Goal: Feedback & Contribution: Contribute content

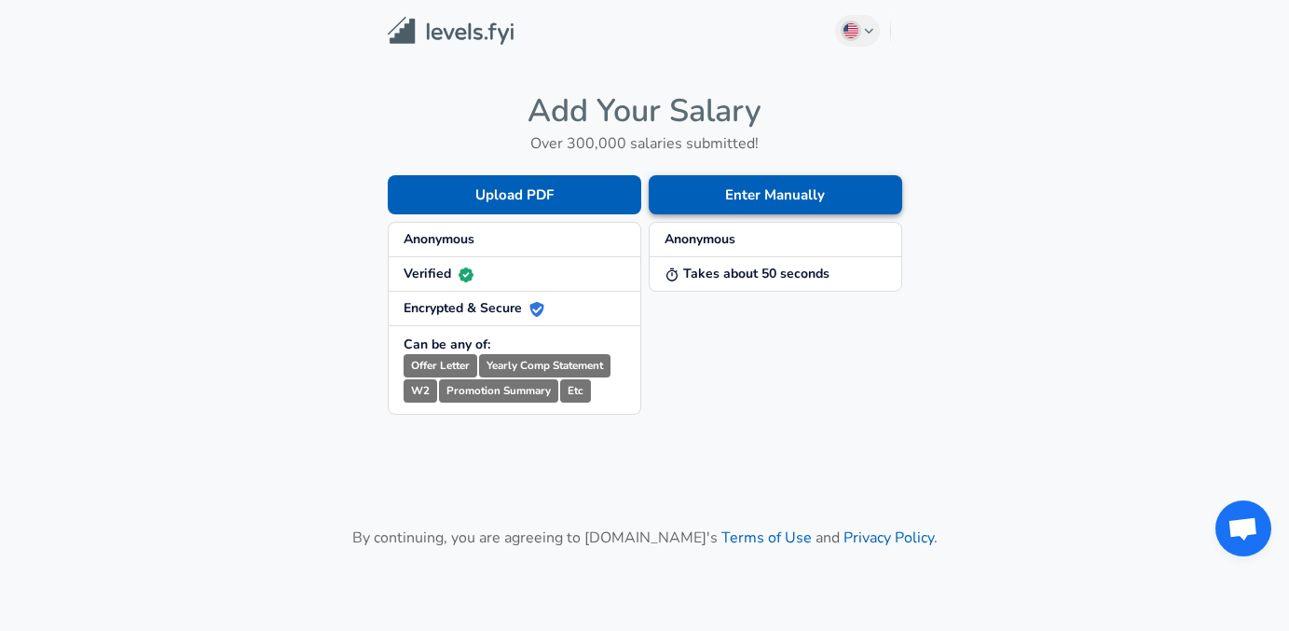
click at [818, 204] on button "Enter Manually" at bounding box center [775, 194] width 253 height 39
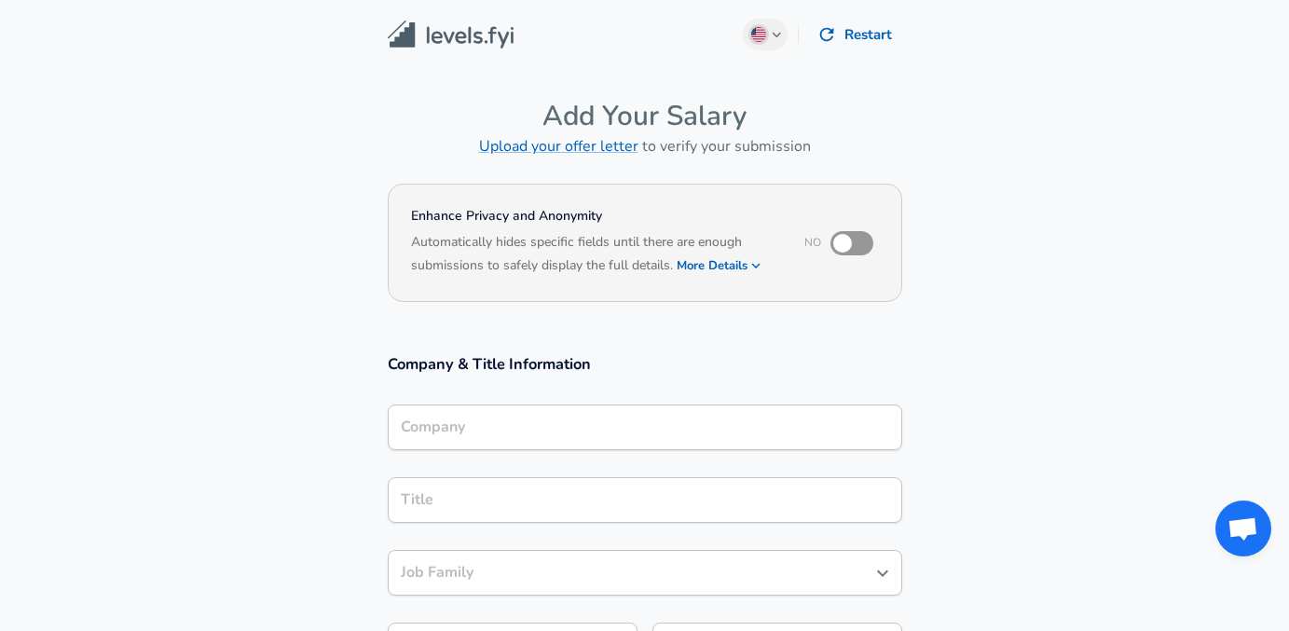
click at [847, 242] on input "checkbox" at bounding box center [842, 243] width 106 height 35
checkbox input "true"
click at [735, 267] on button "More Details" at bounding box center [720, 266] width 86 height 26
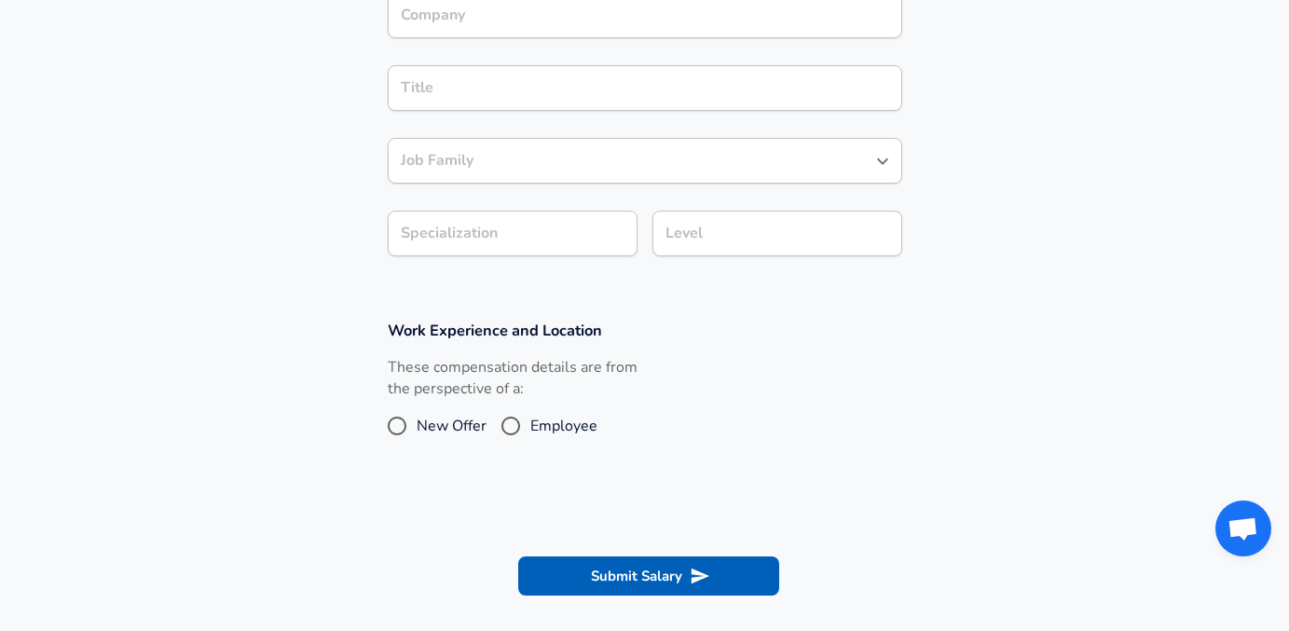
scroll to position [353, 0]
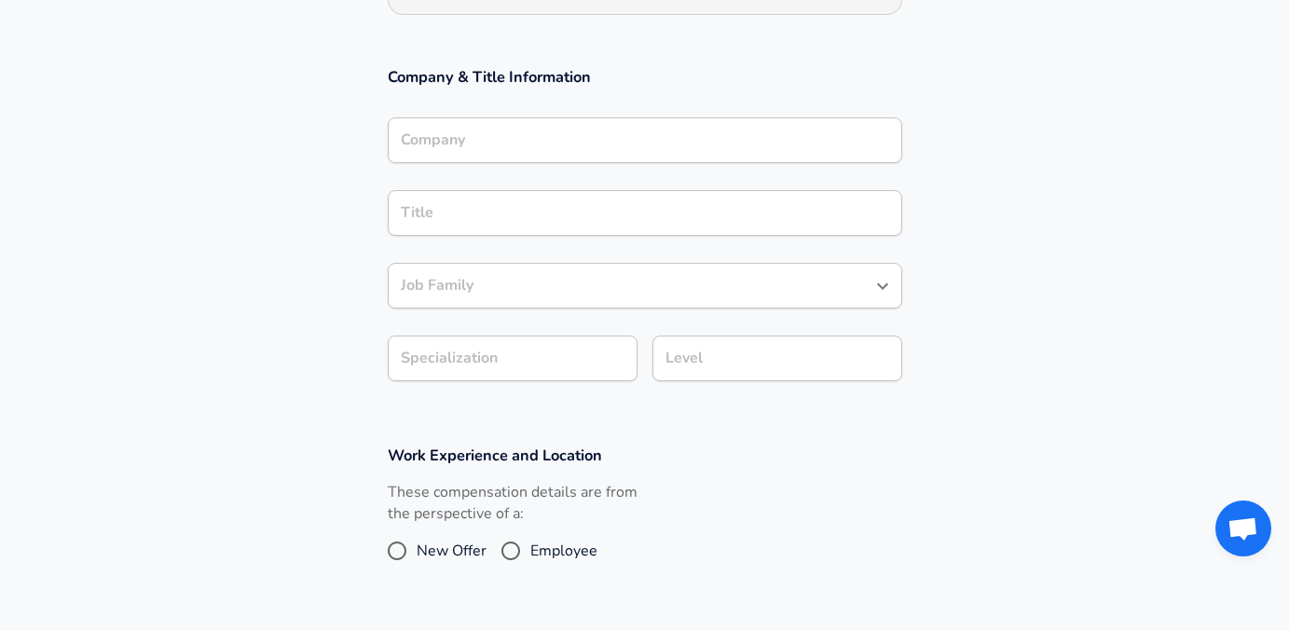
click at [879, 361] on input "Level" at bounding box center [777, 358] width 233 height 29
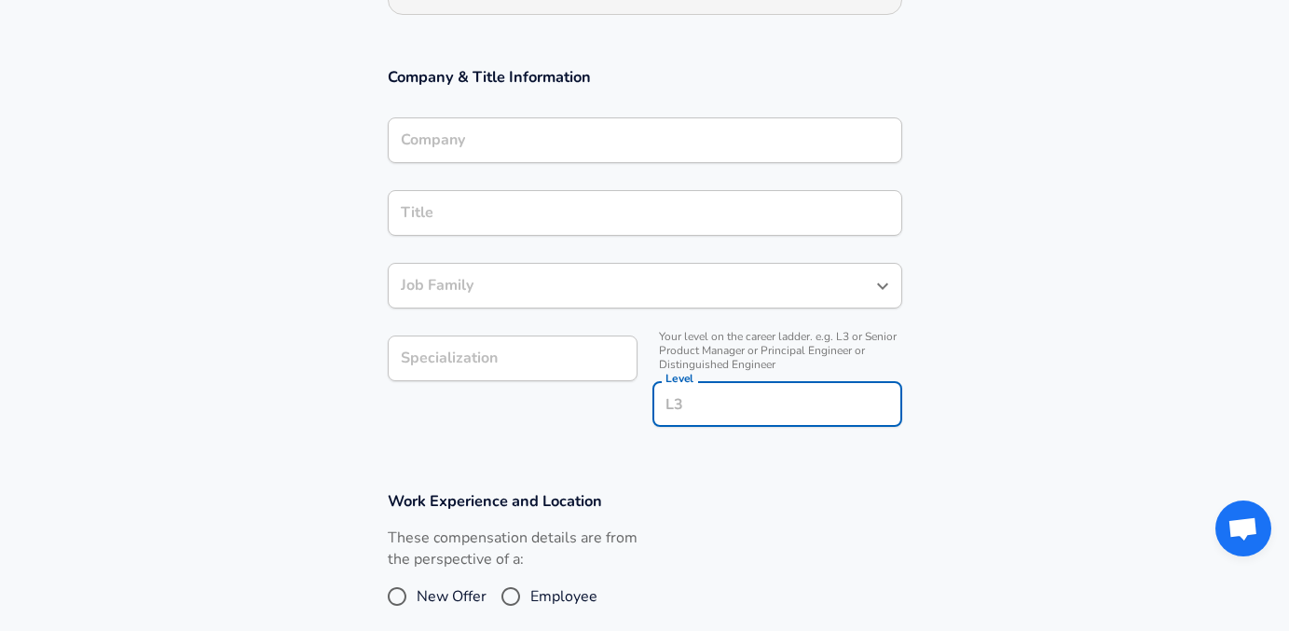
scroll to position [390, 0]
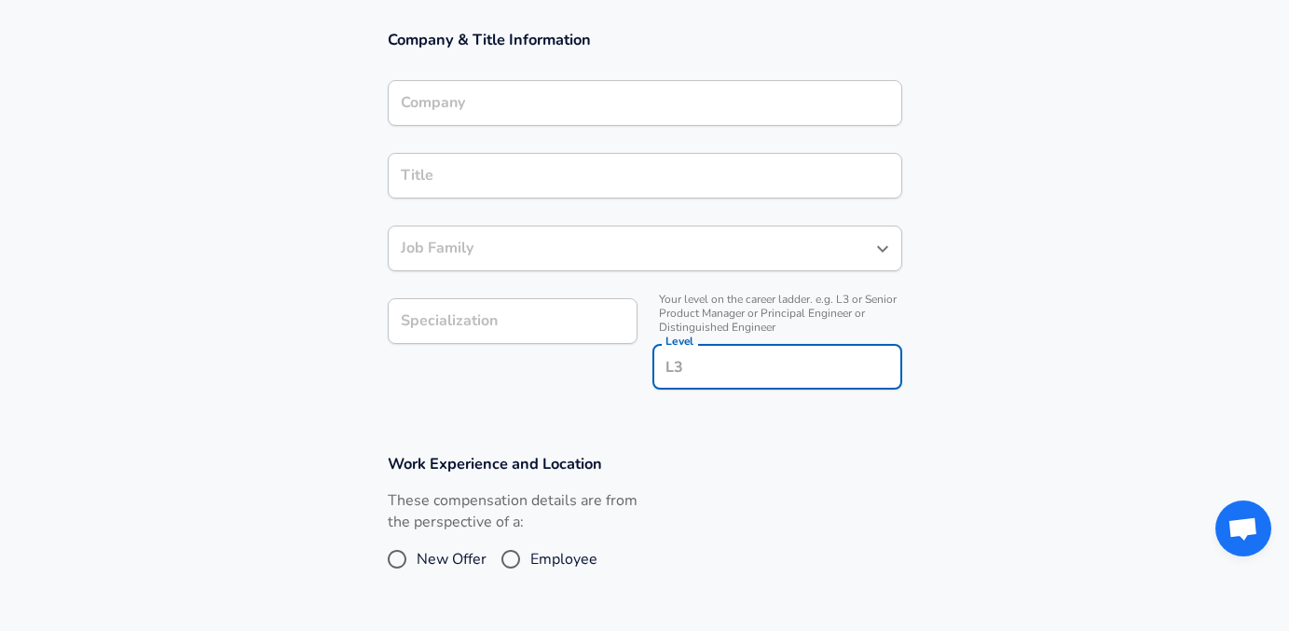
click at [398, 561] on input "New Offer" at bounding box center [396, 559] width 39 height 30
radio input "true"
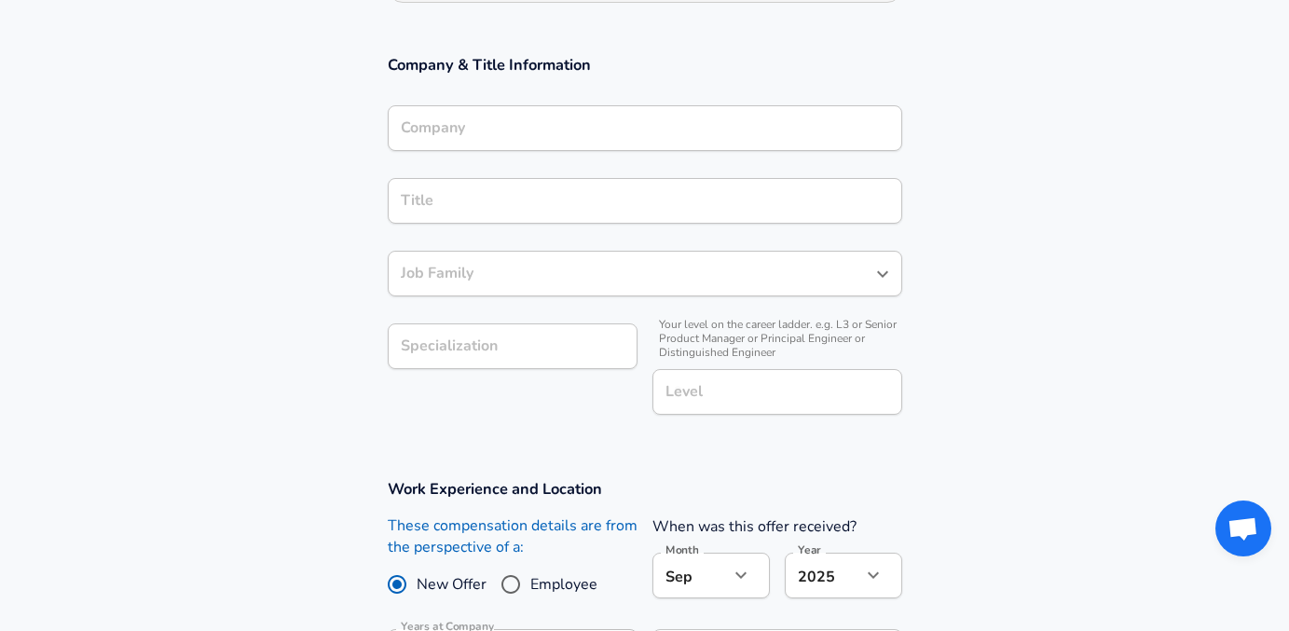
scroll to position [0, 0]
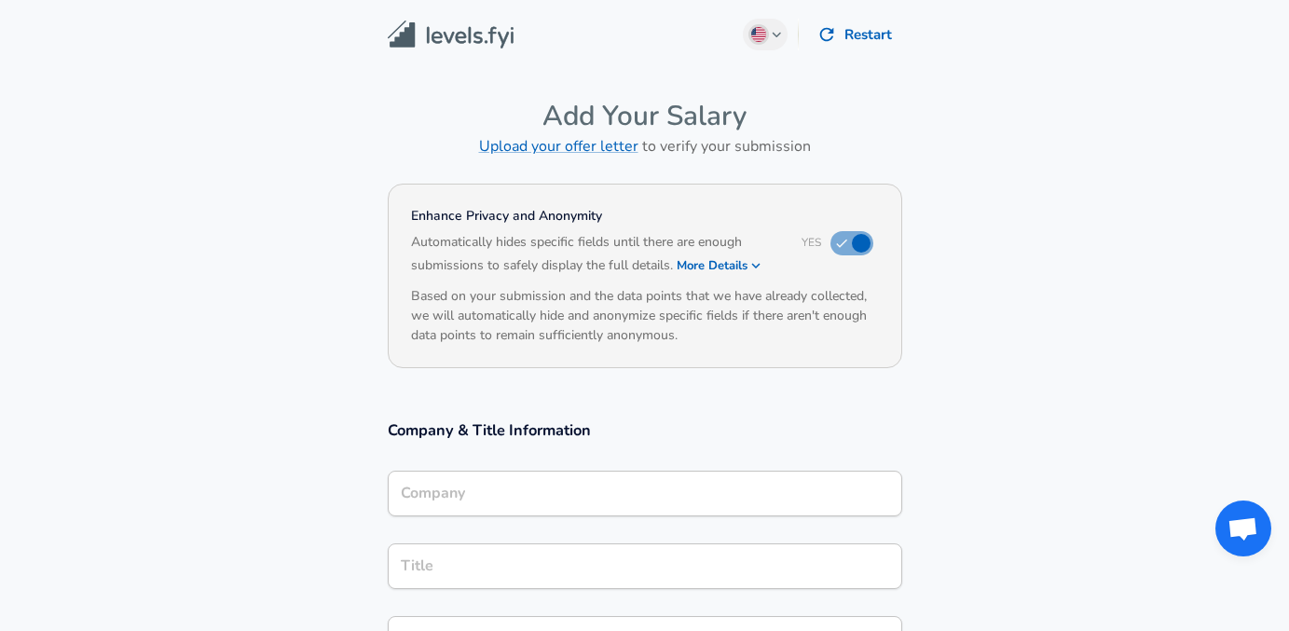
click at [471, 40] on img at bounding box center [451, 35] width 126 height 29
